Goal: Find specific page/section: Find specific page/section

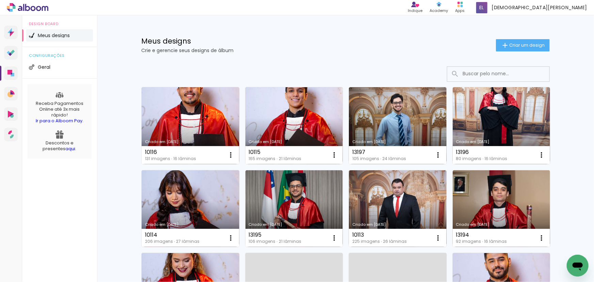
click at [498, 76] on input at bounding box center [507, 74] width 97 height 14
paste input "11616"
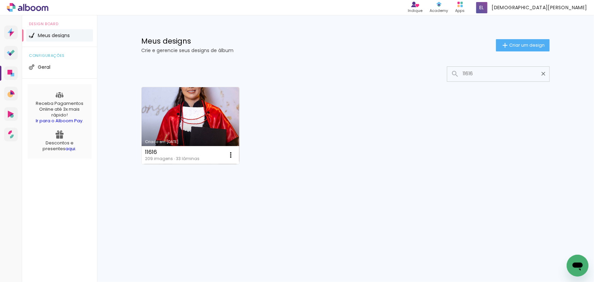
type input "11616"
type paper-input "11616"
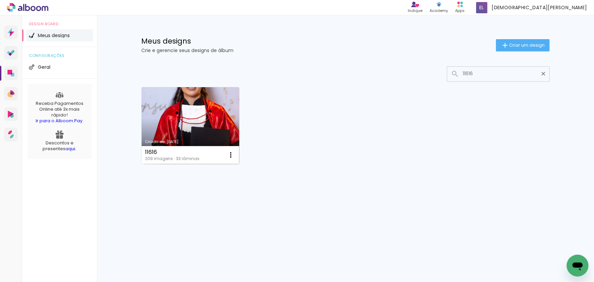
click at [173, 126] on link "Criado em [DATE]" at bounding box center [191, 125] width 98 height 77
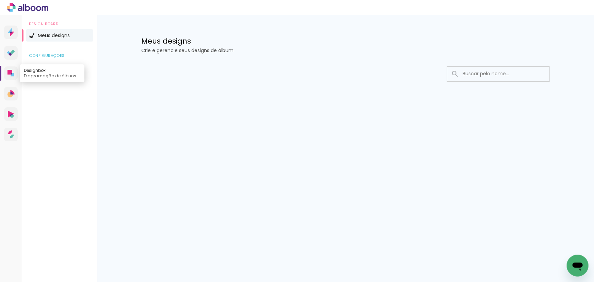
click at [12, 74] on icon at bounding box center [11, 74] width 1 height 2
